Goal: Task Accomplishment & Management: Use online tool/utility

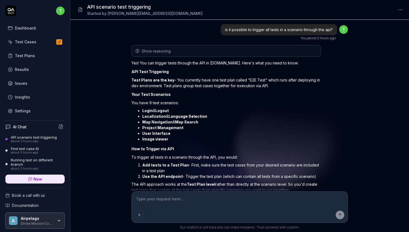
scroll to position [311, 0]
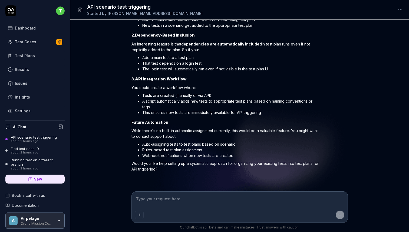
type textarea "*"
click at [34, 54] on link "Test Plans" at bounding box center [34, 55] width 59 height 11
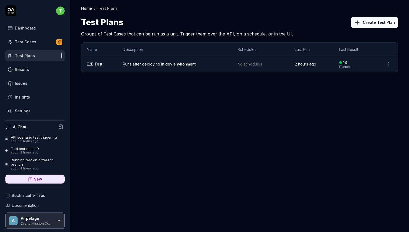
click at [145, 63] on span "Runs after deploying in dev environment" at bounding box center [175, 64] width 104 height 6
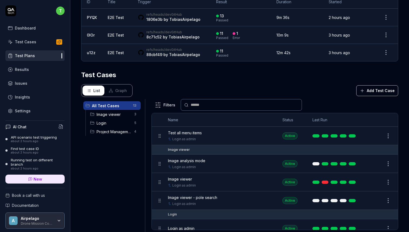
click at [193, 160] on span "Image analysis mode" at bounding box center [186, 161] width 37 height 6
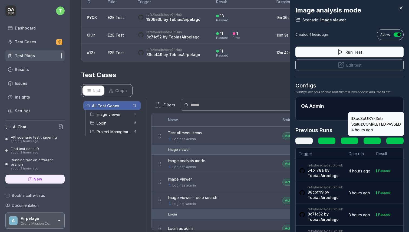
click at [392, 139] on link at bounding box center [395, 141] width 17 height 6
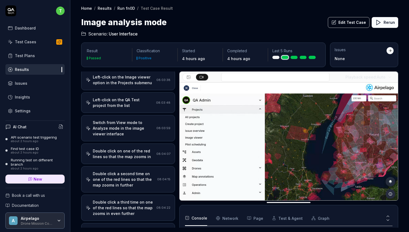
scroll to position [49, 0]
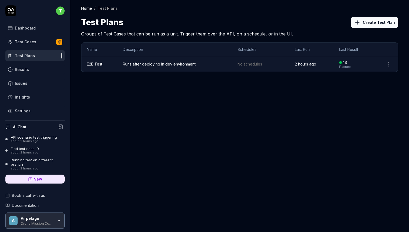
click at [27, 70] on div "Results" at bounding box center [22, 70] width 14 height 6
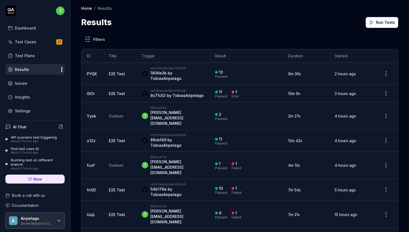
click at [113, 71] on link "E2E Test" at bounding box center [117, 73] width 16 height 5
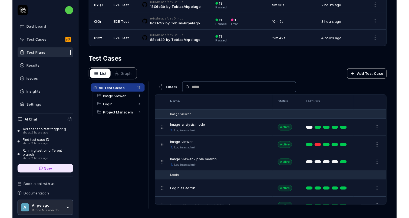
scroll to position [18, 0]
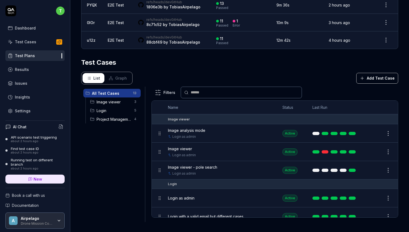
click at [239, 58] on div "Test Cases" at bounding box center [239, 63] width 317 height 10
click at [277, 72] on div "List Graph Add Test Case" at bounding box center [239, 78] width 317 height 13
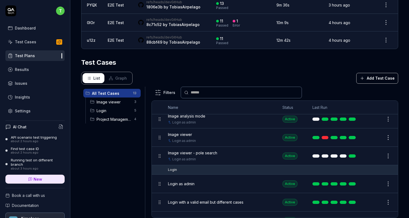
scroll to position [31, 0]
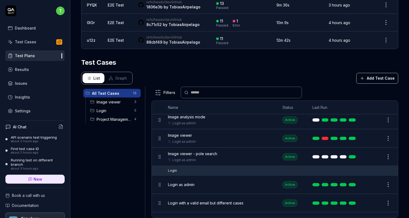
click at [193, 114] on span "Image analysis mode" at bounding box center [186, 117] width 37 height 6
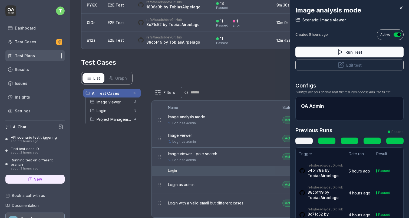
click at [401, 9] on icon at bounding box center [401, 7] width 5 height 5
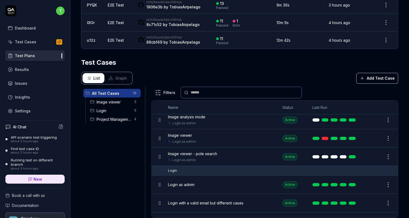
click at [373, 118] on button "Edit" at bounding box center [375, 120] width 13 height 9
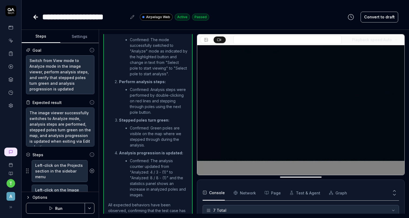
scroll to position [64, 0]
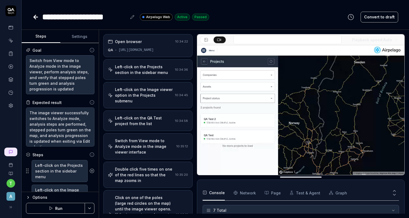
click at [139, 72] on div "Left-click on the Projects section in the sidebar menu" at bounding box center [144, 69] width 58 height 11
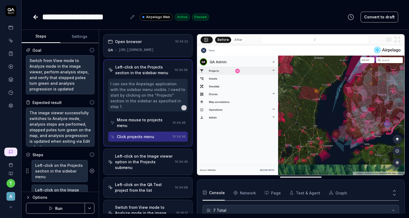
click at [142, 154] on div "Left-click on the Image viewer option in the Projects submenu" at bounding box center [144, 161] width 58 height 17
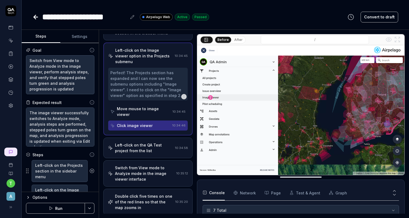
click at [139, 142] on div "Left-click on the QA Test project from the list" at bounding box center [144, 147] width 58 height 11
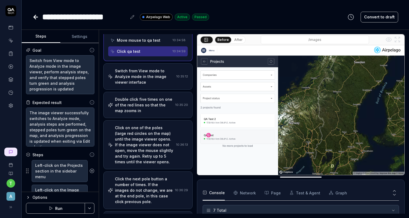
click at [144, 142] on div "Click on one of the poles (large red circles on the map) until the image viewer…" at bounding box center [144, 145] width 59 height 40
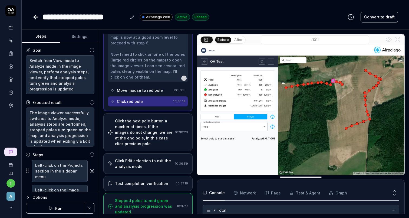
click at [138, 136] on div "Click the next pole button a number of times. If the images do not change, we a…" at bounding box center [144, 132] width 58 height 28
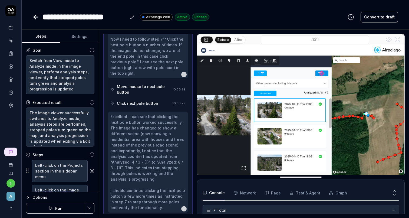
scroll to position [346, 0]
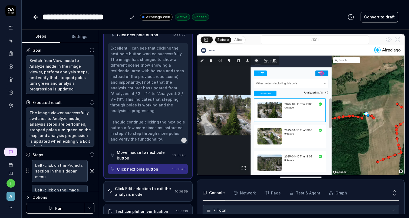
click at [139, 204] on div "Test completion verification 10:37:16" at bounding box center [147, 211] width 89 height 15
type textarea "*"
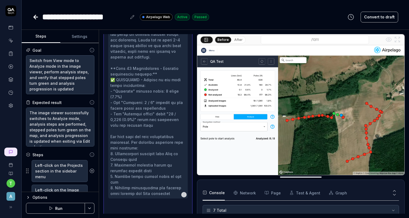
scroll to position [337, 0]
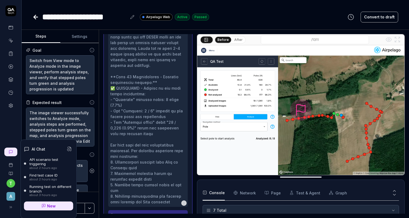
click at [9, 150] on icon at bounding box center [6, 151] width 3 height 3
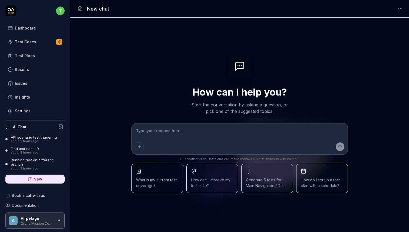
type textarea "*"
